Goal: Check status: Check status

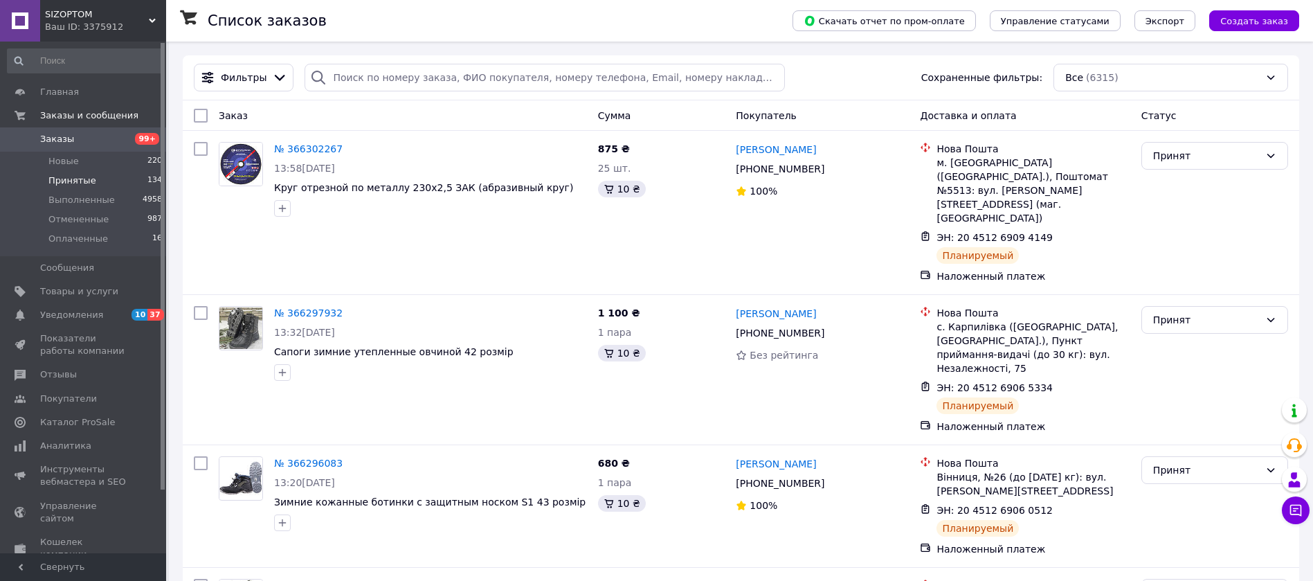
click at [75, 177] on span "Принятые" at bounding box center [72, 180] width 48 height 12
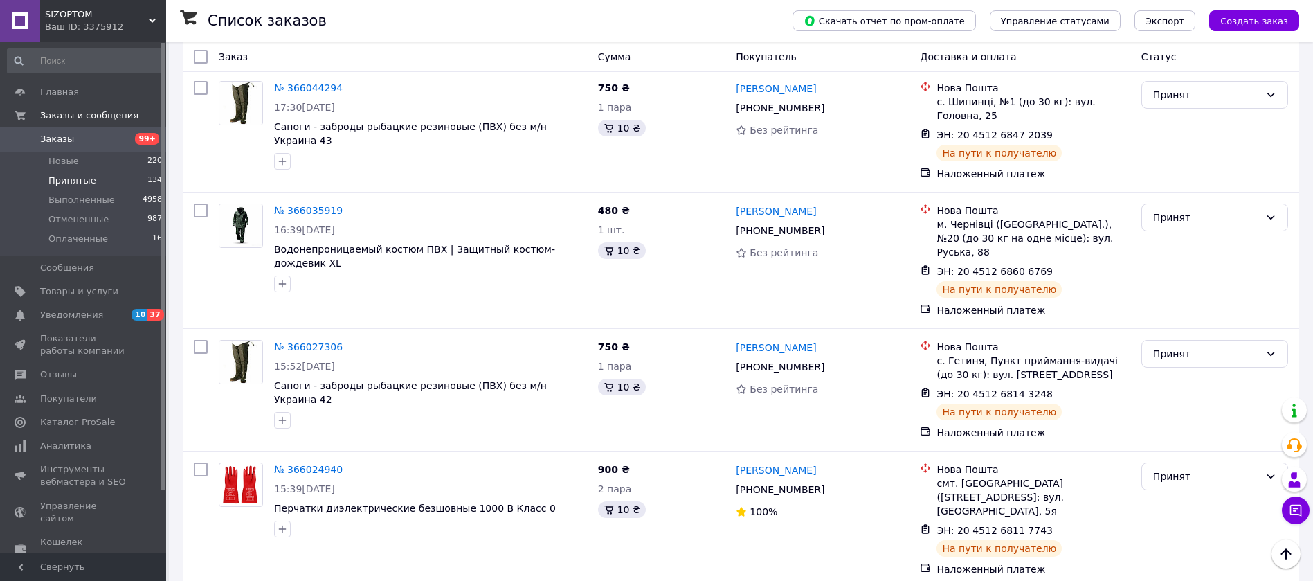
scroll to position [5900, 0]
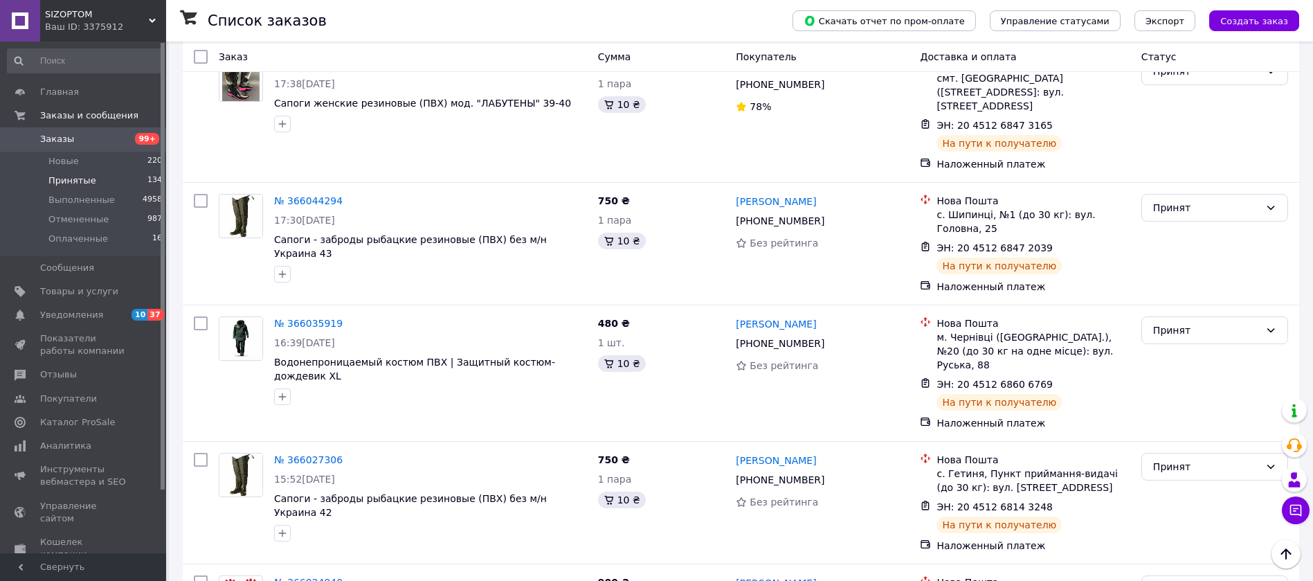
click at [1199, 257] on li "Выполнен" at bounding box center [1214, 266] width 145 height 25
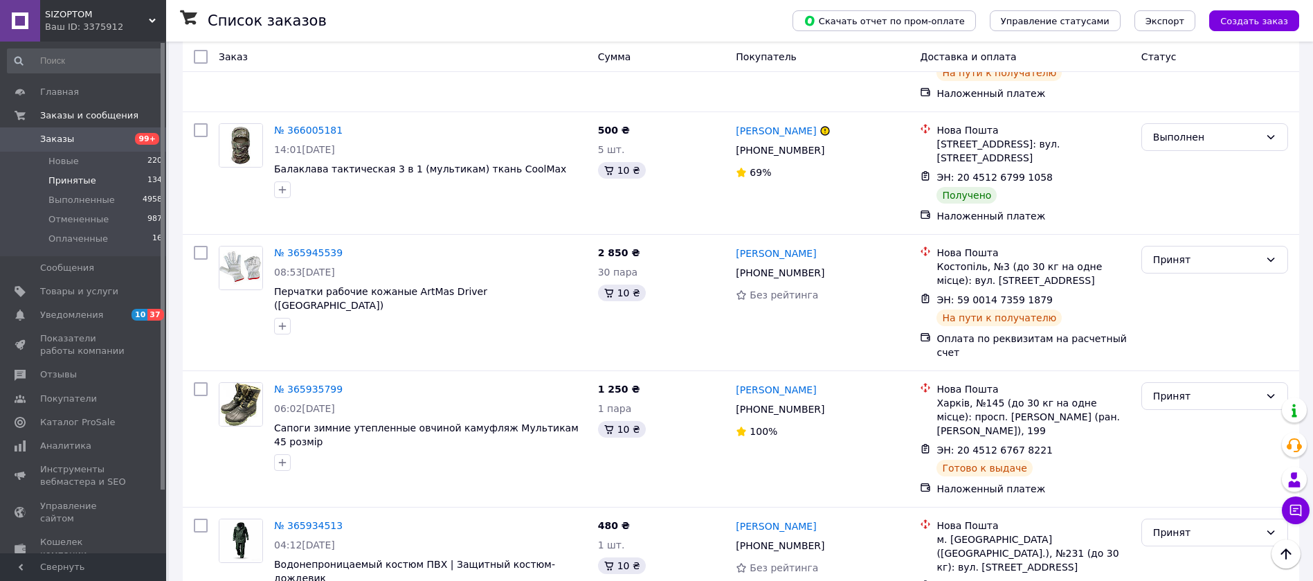
scroll to position [6504, 0]
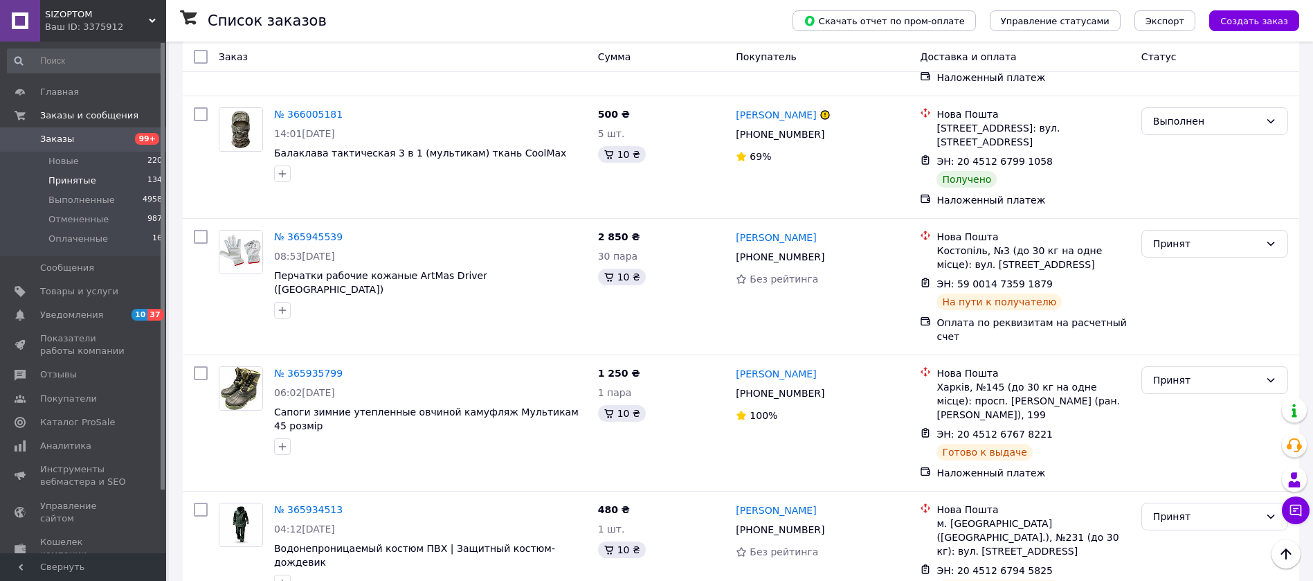
click at [1160, 274] on li "Выполнен" at bounding box center [1214, 274] width 145 height 25
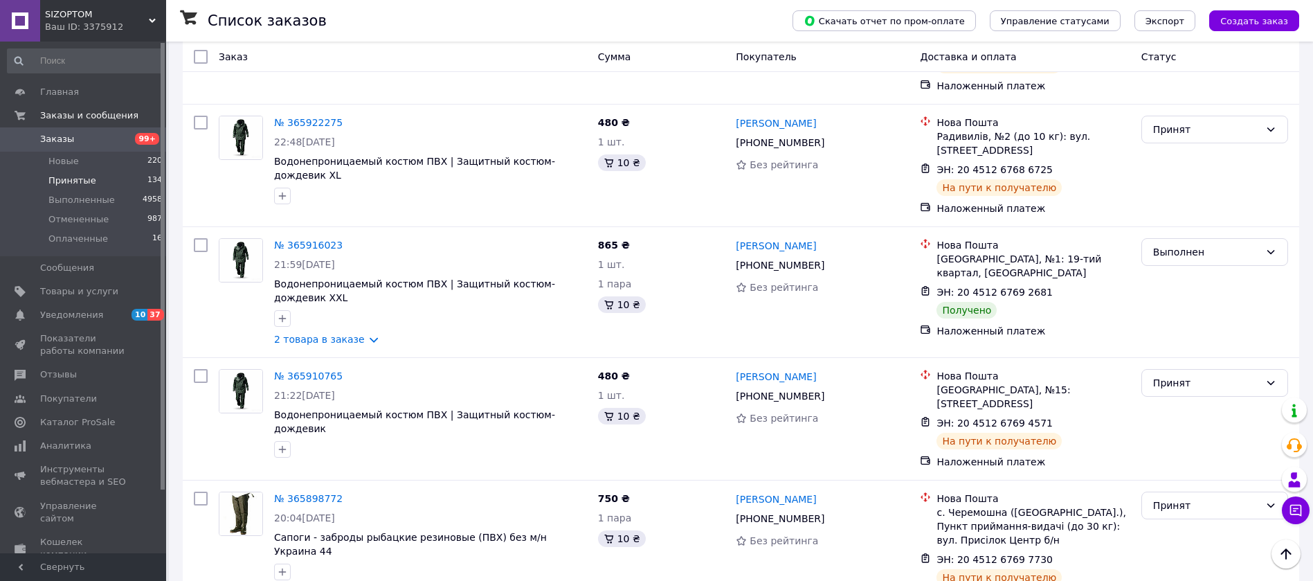
scroll to position [7076, 0]
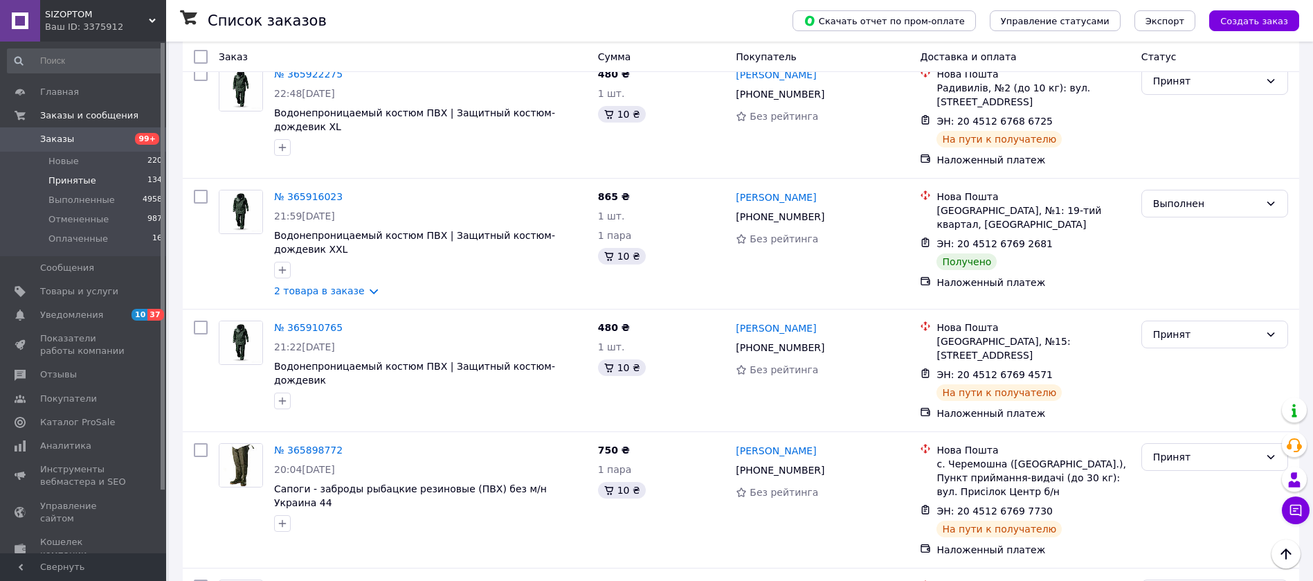
click at [1198, 329] on li "Выполнен" at bounding box center [1214, 329] width 145 height 25
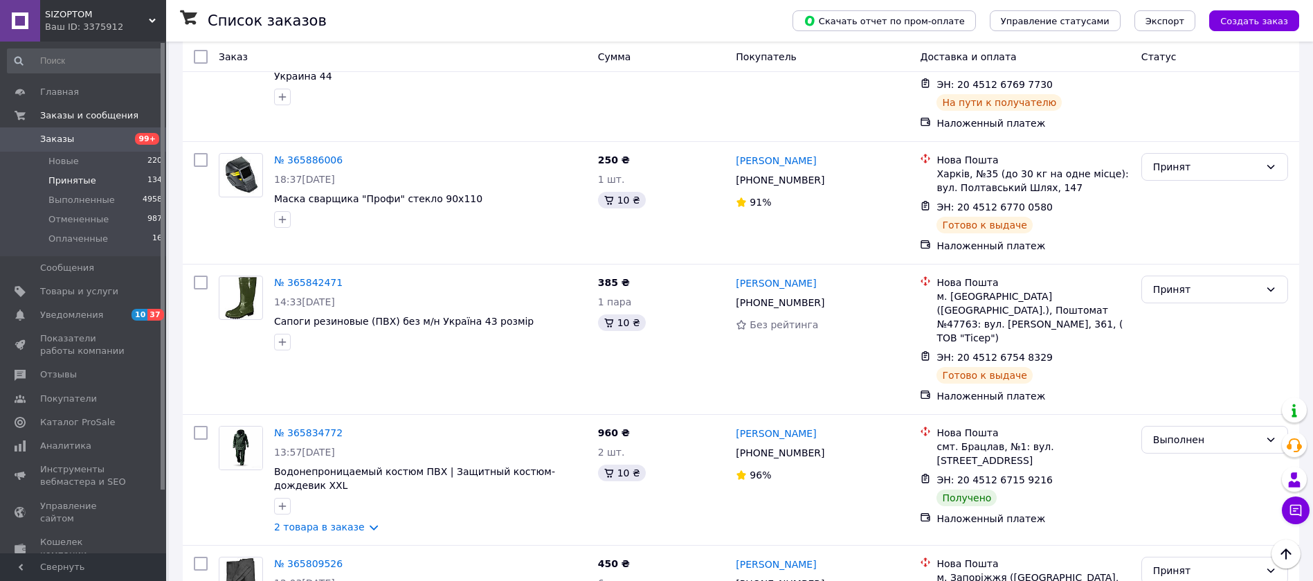
scroll to position [7550, 0]
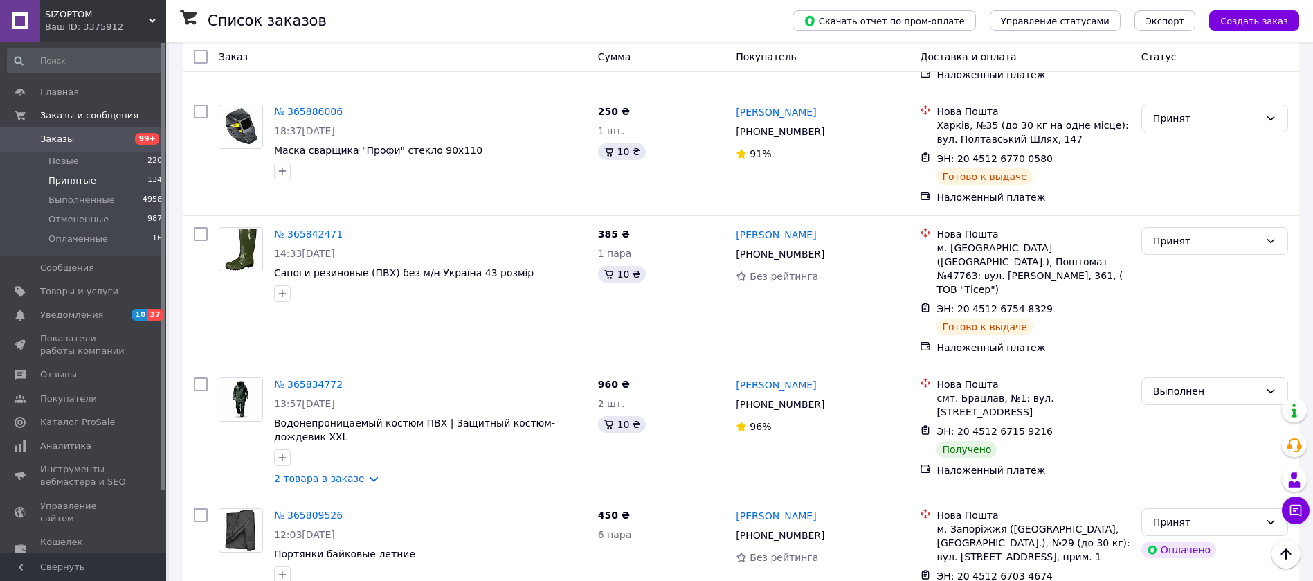
click at [1193, 363] on li "Выполнен" at bounding box center [1214, 372] width 145 height 25
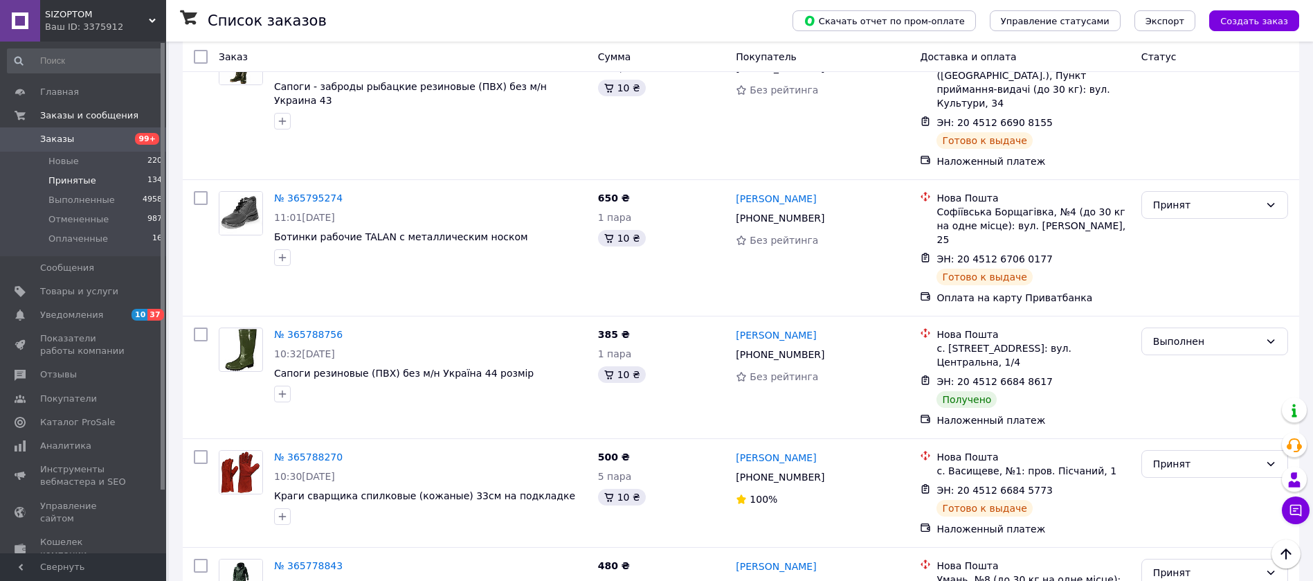
scroll to position [8170, 0]
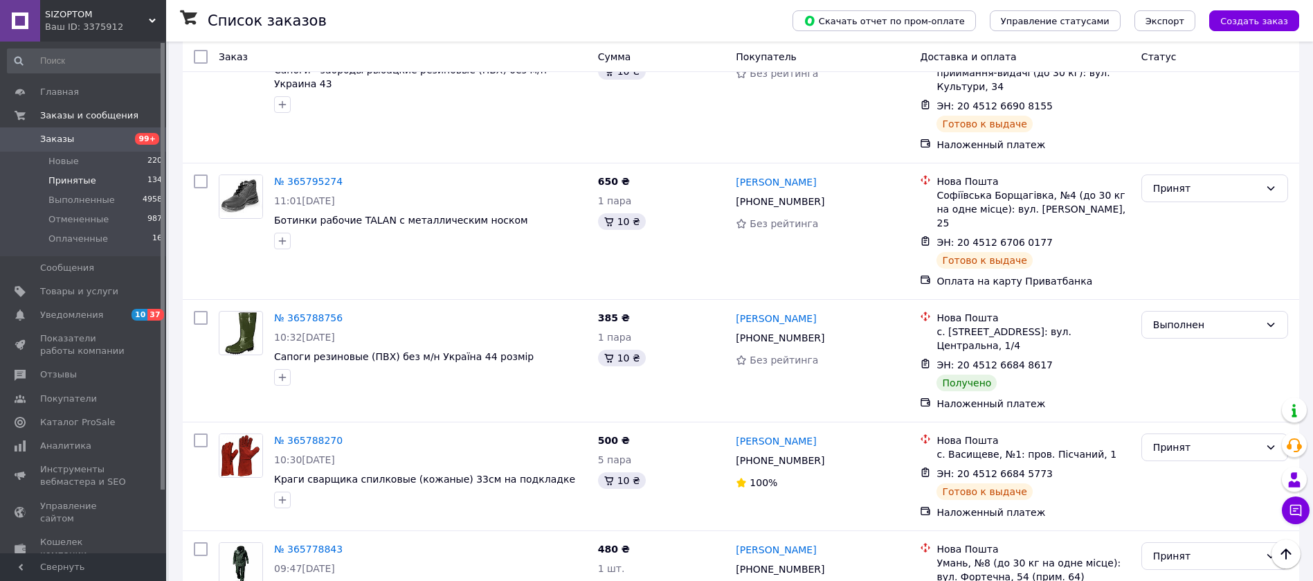
click at [1188, 349] on li "Выполнен" at bounding box center [1214, 350] width 145 height 25
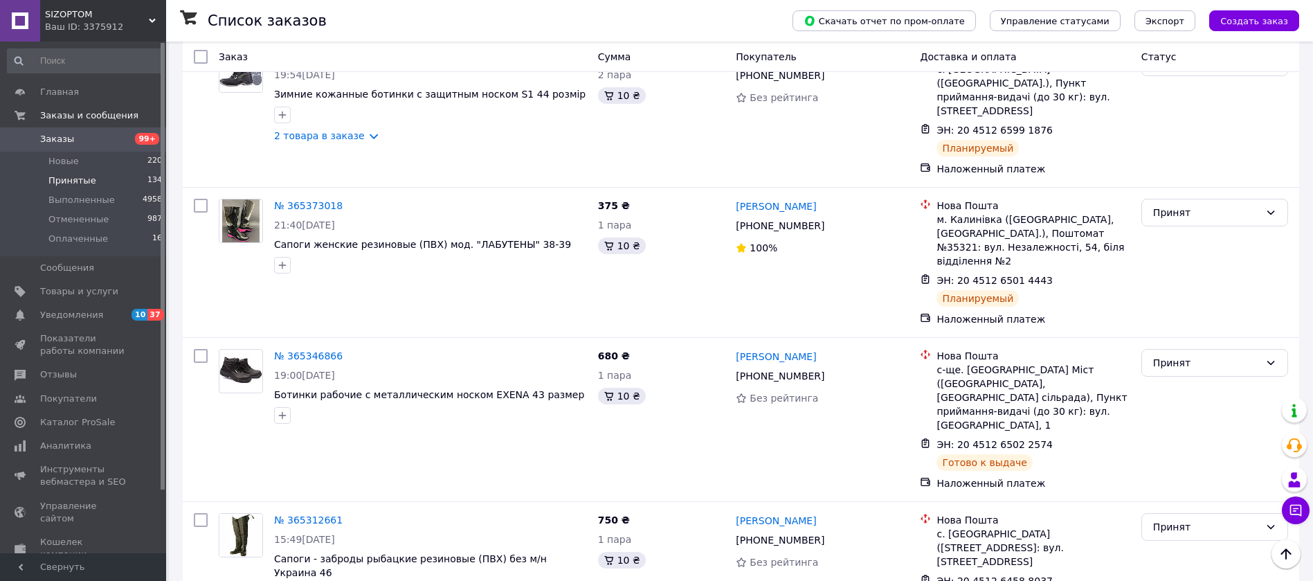
scroll to position [10062, 0]
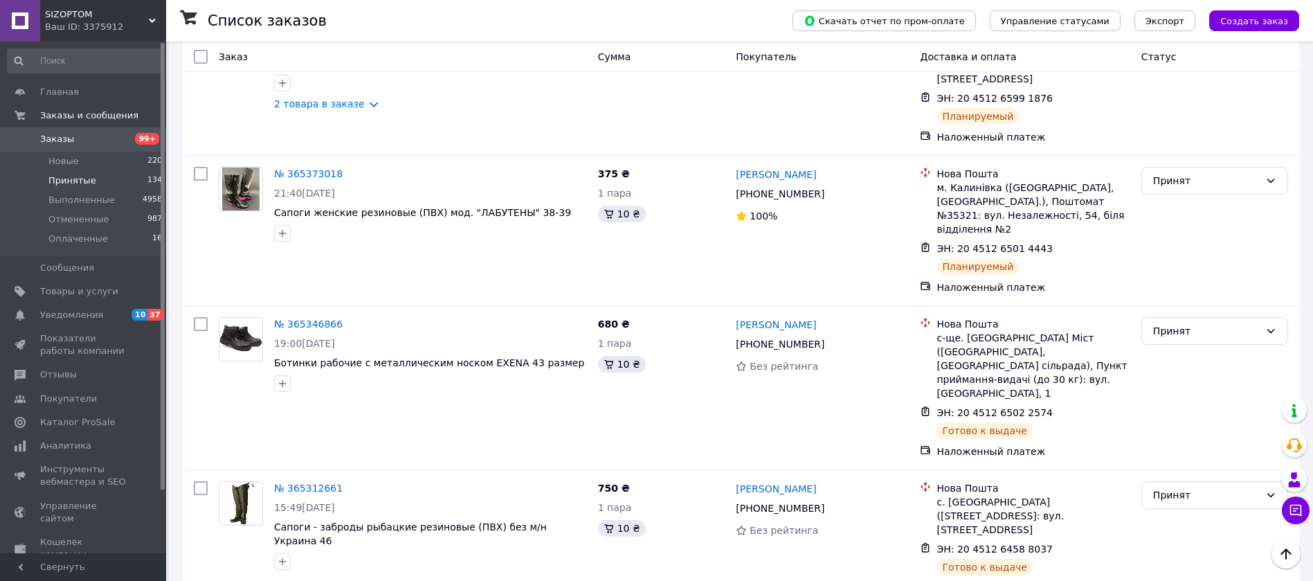
click at [1197, 262] on li "Выполнен" at bounding box center [1214, 260] width 145 height 25
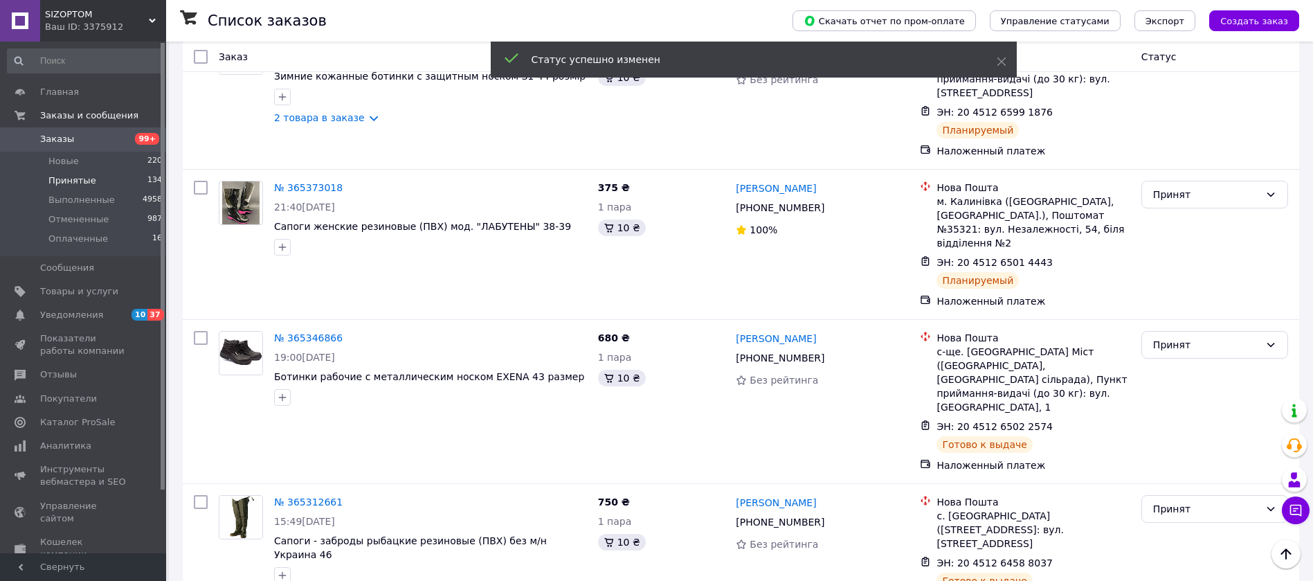
scroll to position [9831, 0]
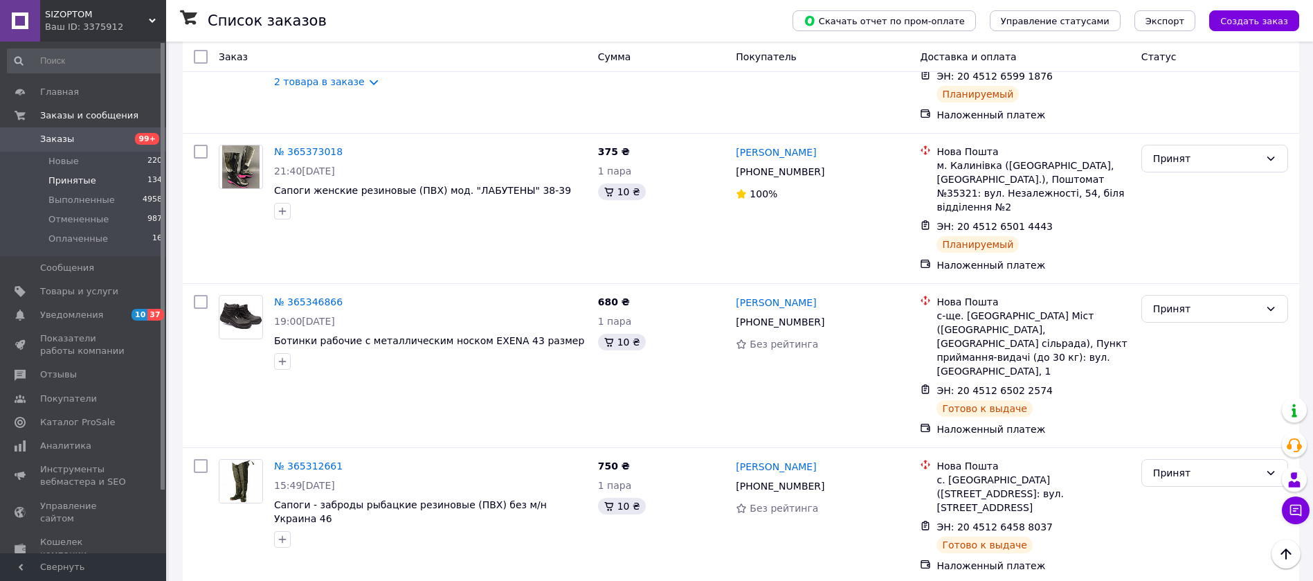
click at [1176, 386] on li "Выполнен" at bounding box center [1214, 383] width 145 height 25
click at [1195, 498] on li "Выполнен" at bounding box center [1214, 505] width 145 height 25
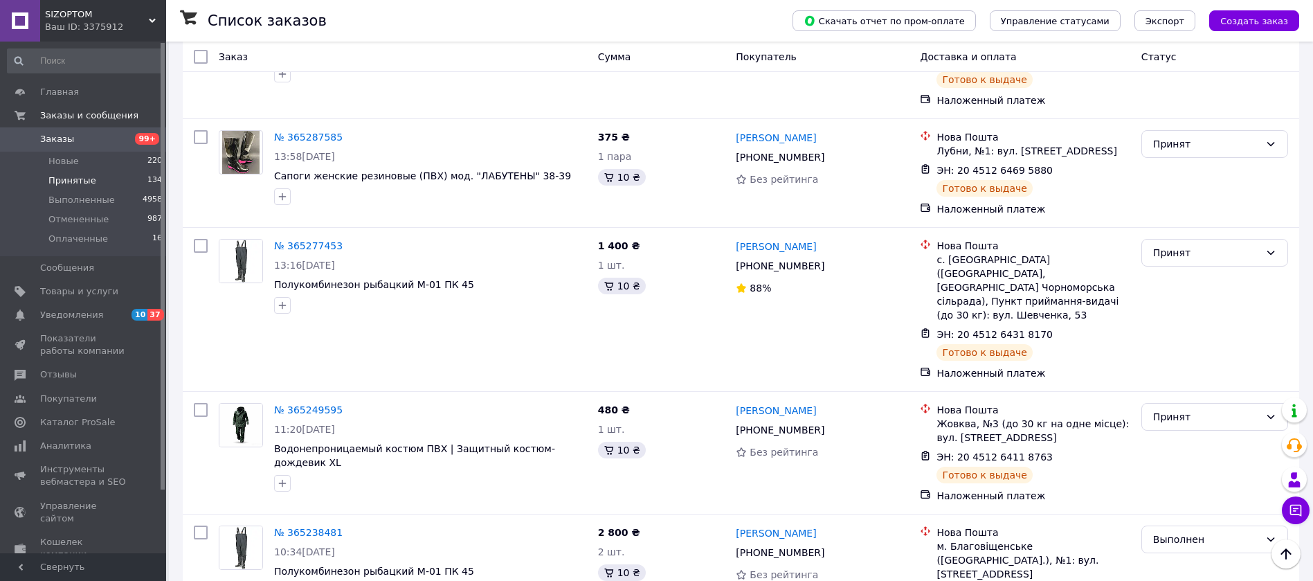
scroll to position [9923, 0]
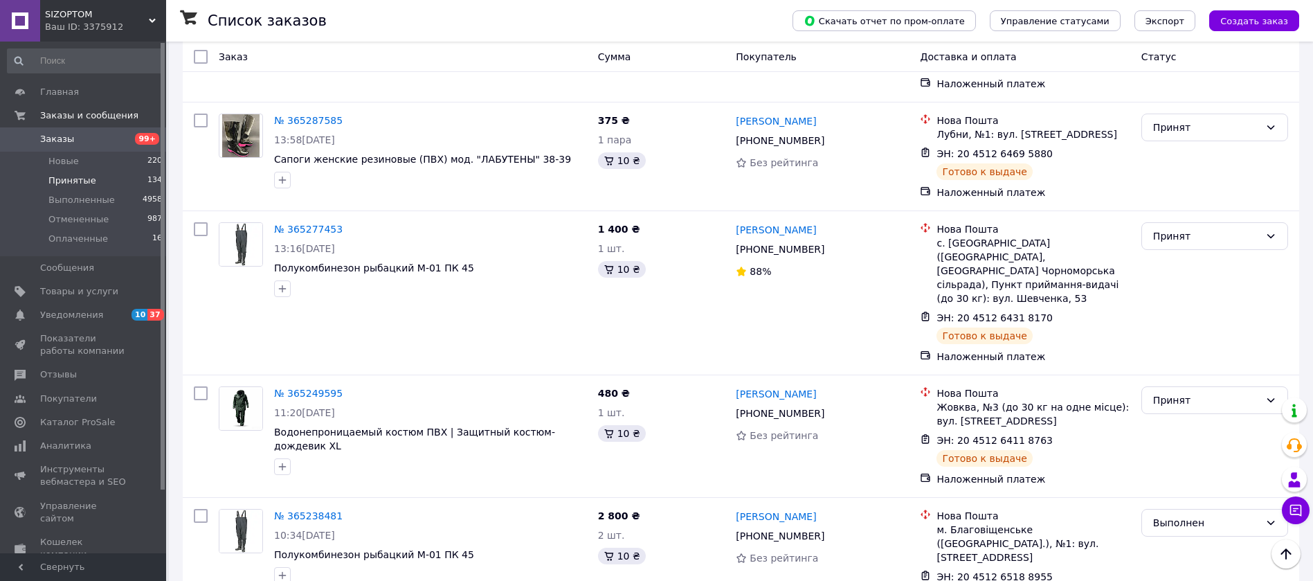
click at [1190, 291] on li "Выполнен" at bounding box center [1214, 291] width 145 height 25
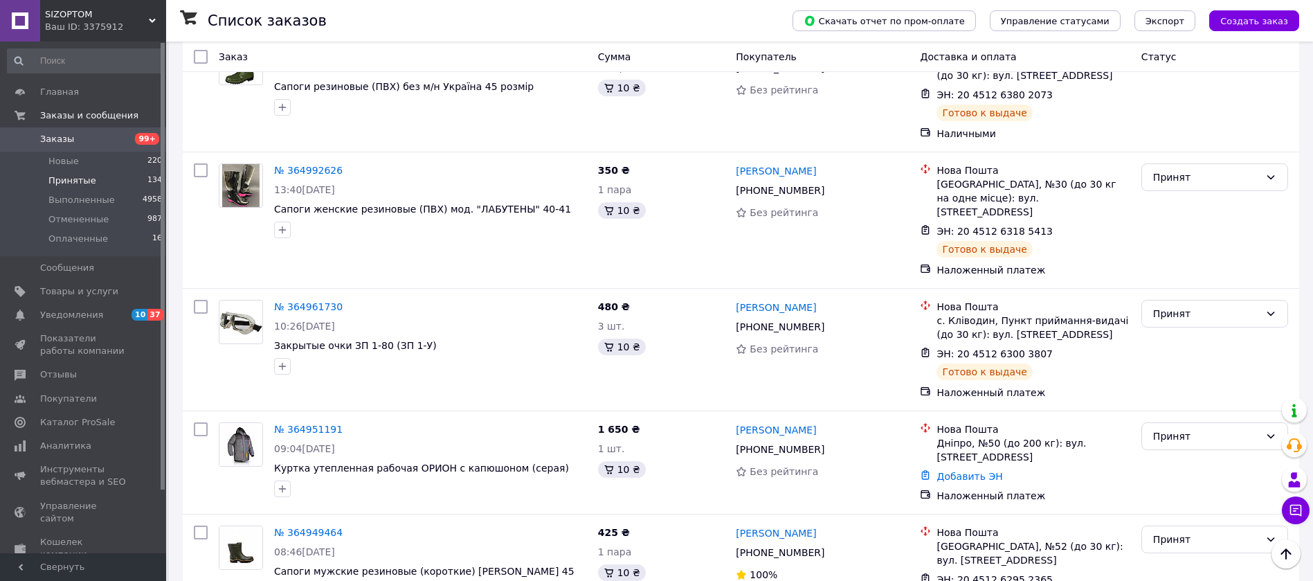
scroll to position [11589, 0]
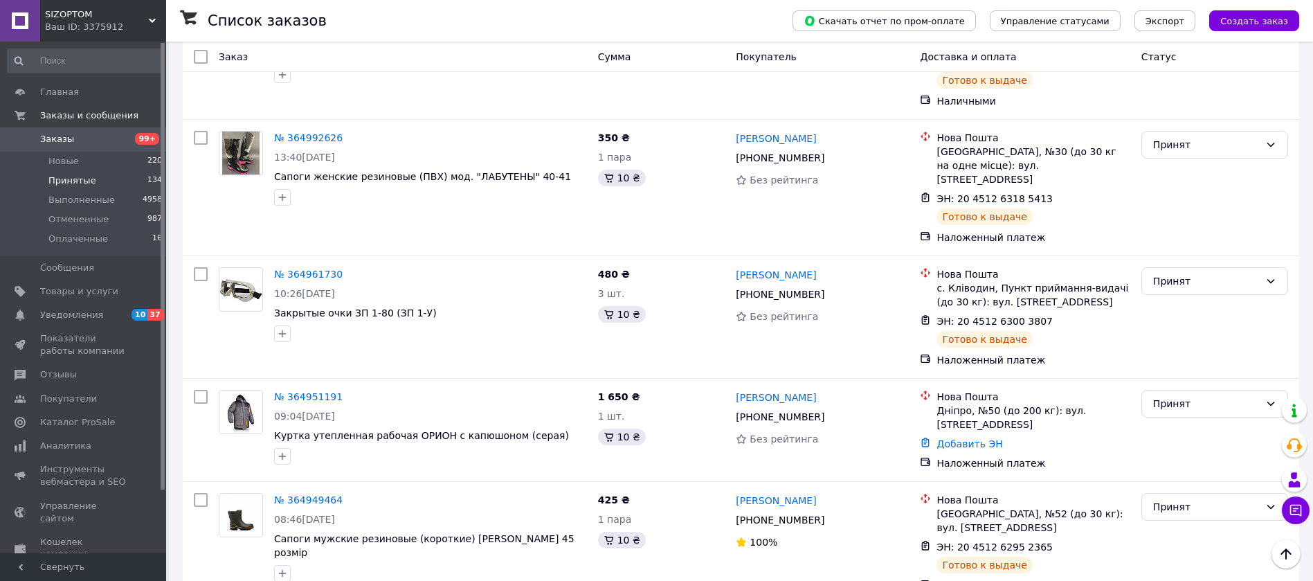
click at [1182, 198] on li "Выполнен" at bounding box center [1214, 201] width 145 height 25
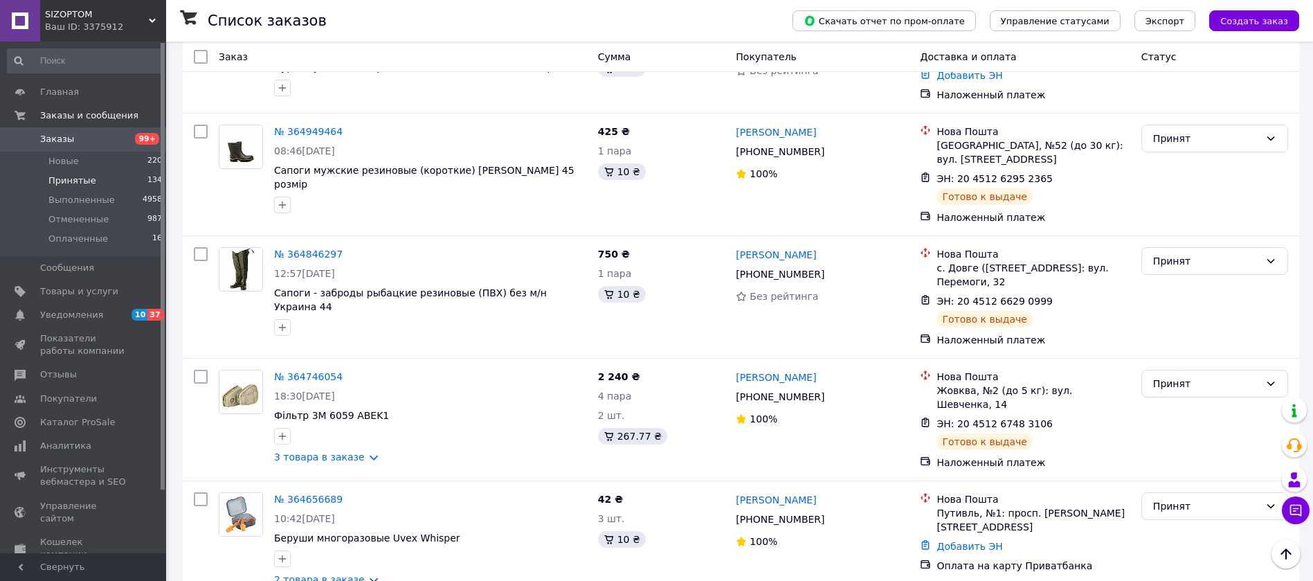
scroll to position [11600, 0]
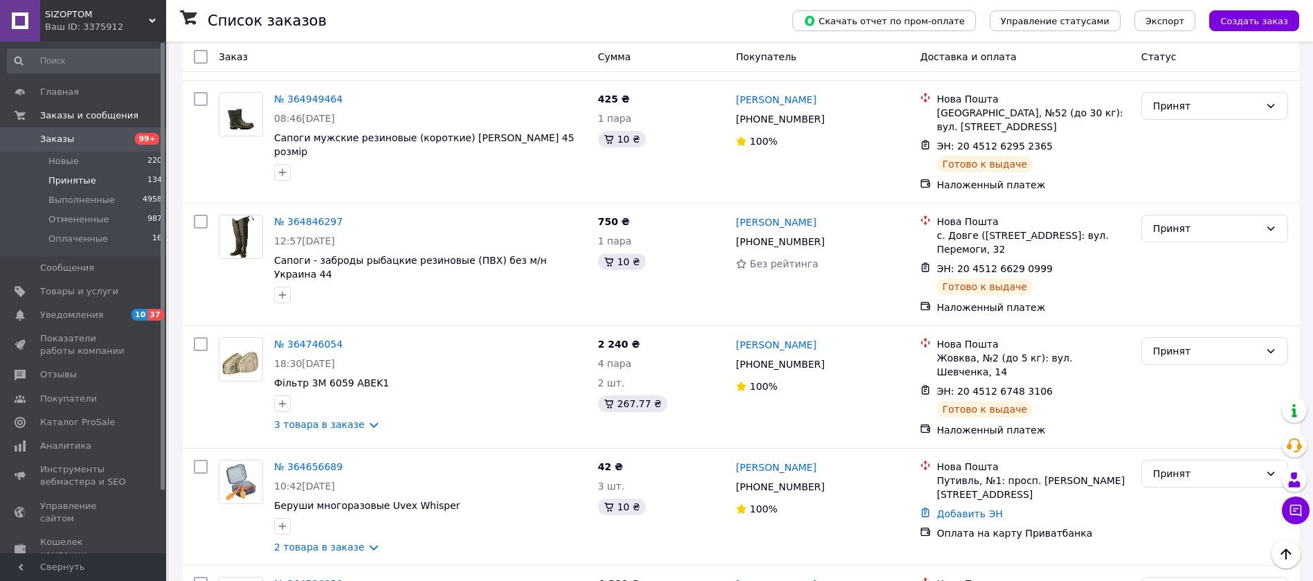
click at [1178, 311] on li "Выполнен" at bounding box center [1214, 318] width 145 height 25
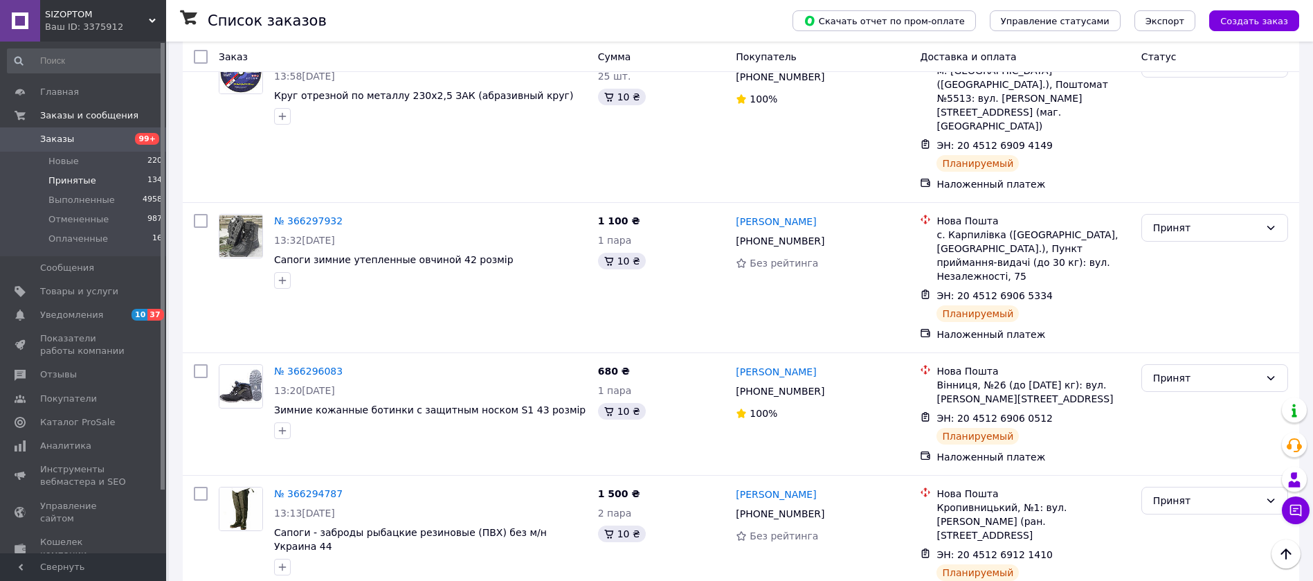
scroll to position [0, 0]
